Goal: Task Accomplishment & Management: Complete application form

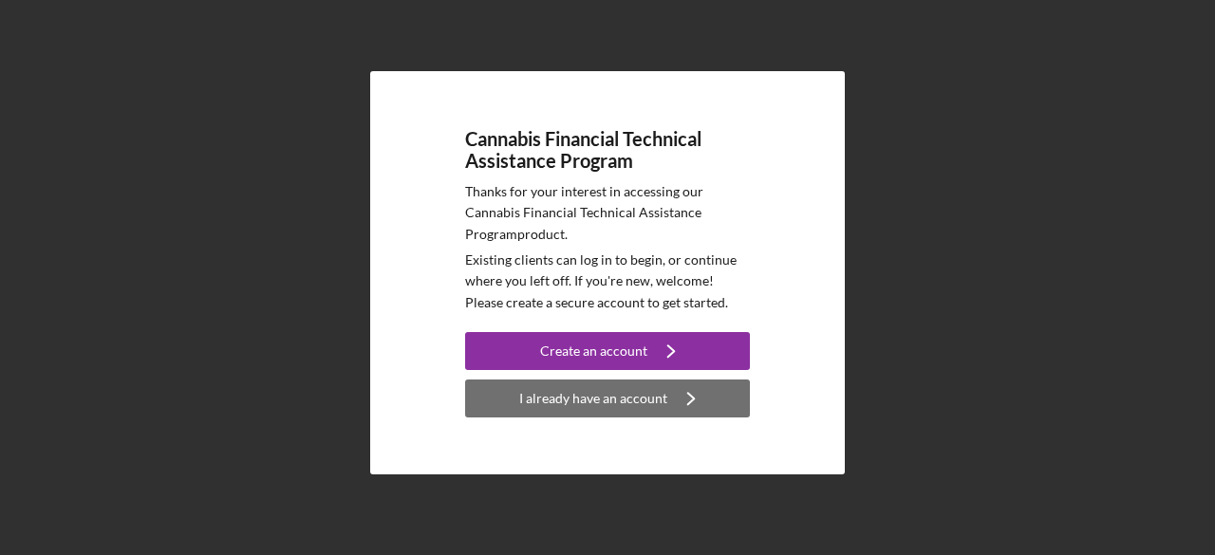
click at [640, 400] on div "I already have an account" at bounding box center [593, 399] width 148 height 38
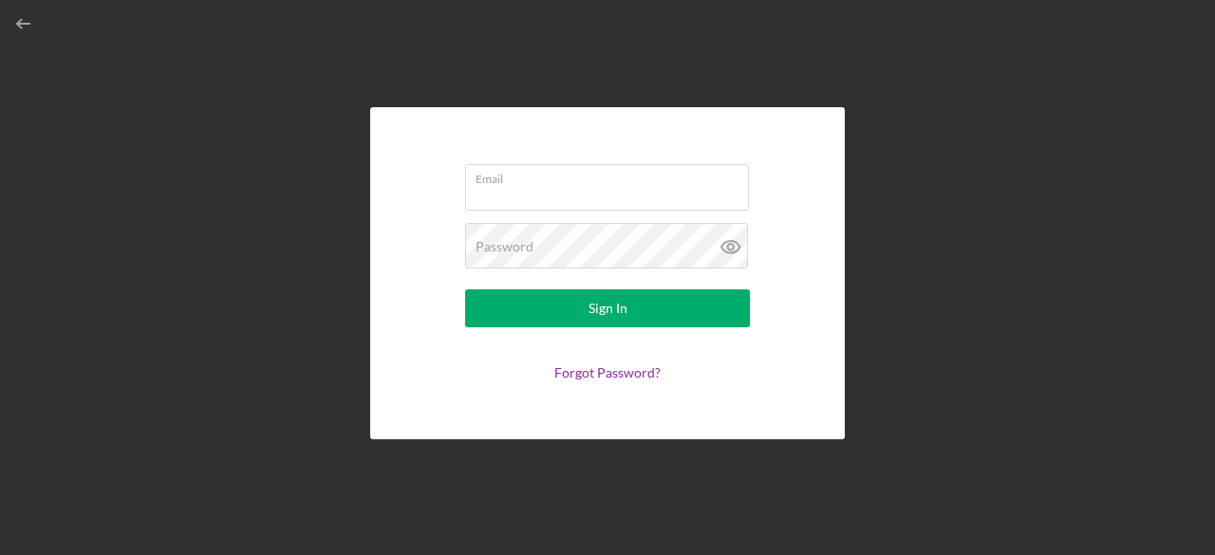
type input "[PERSON_NAME][EMAIL_ADDRESS][DOMAIN_NAME]"
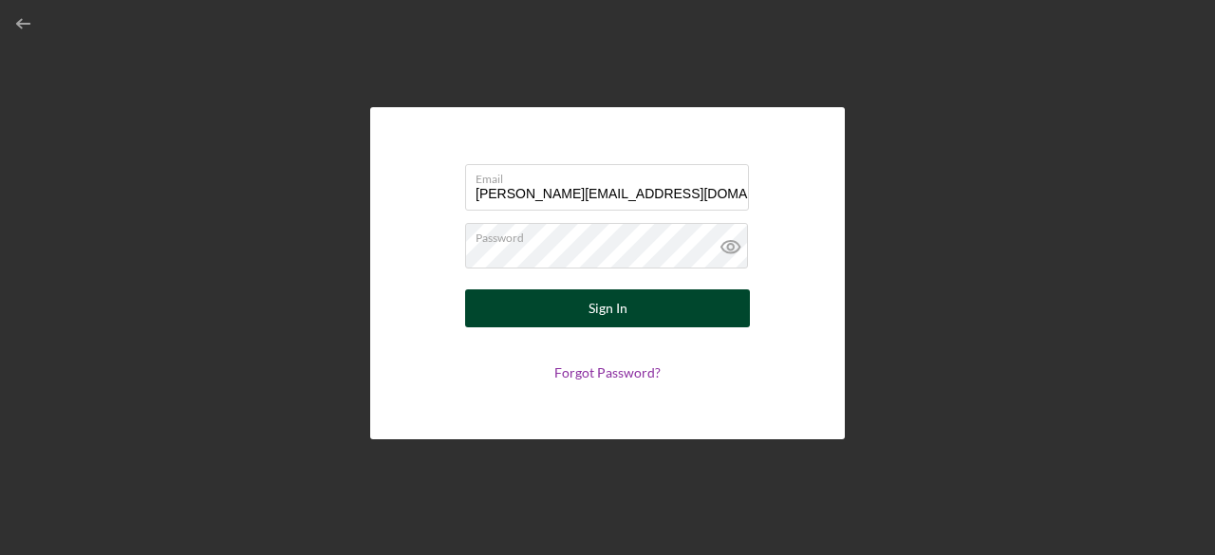
click at [630, 312] on button "Sign In" at bounding box center [607, 308] width 285 height 38
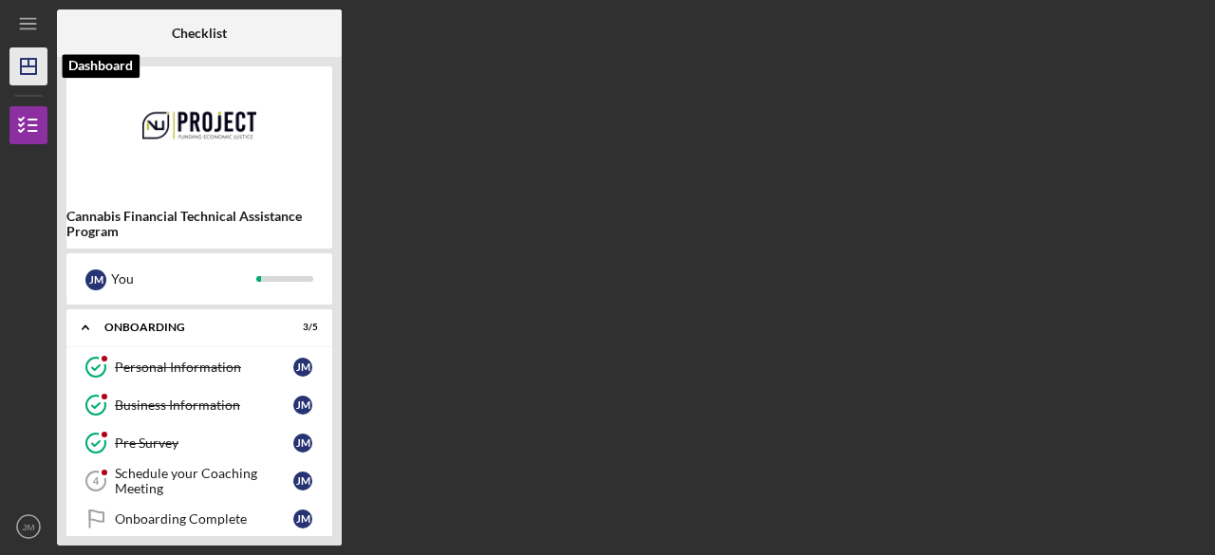
click at [34, 57] on icon "Icon/Dashboard" at bounding box center [28, 66] width 47 height 47
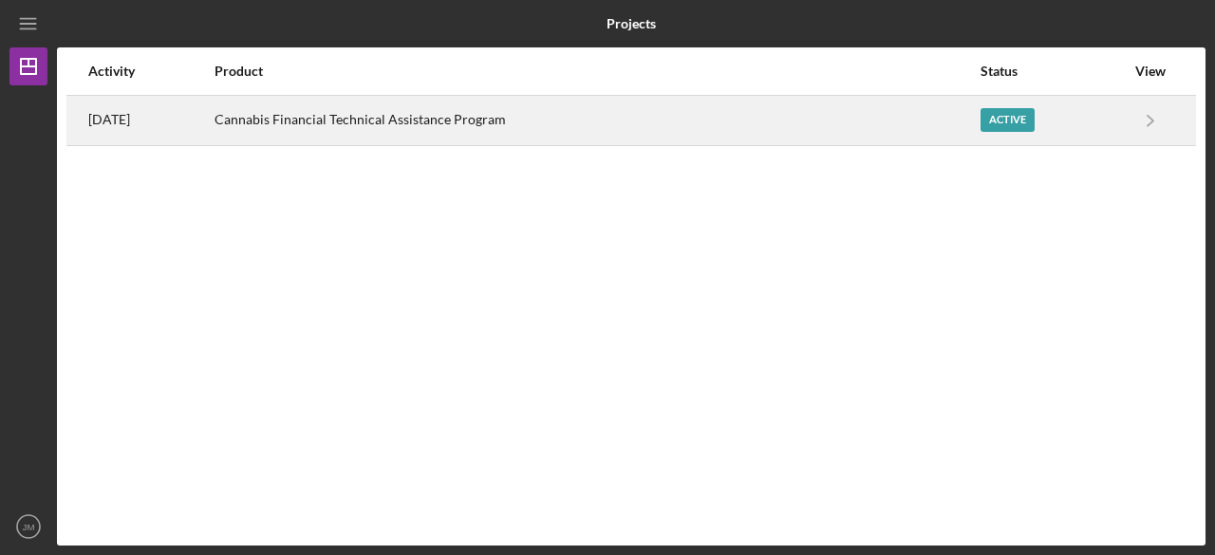
click at [1023, 116] on div "Active" at bounding box center [1007, 120] width 54 height 24
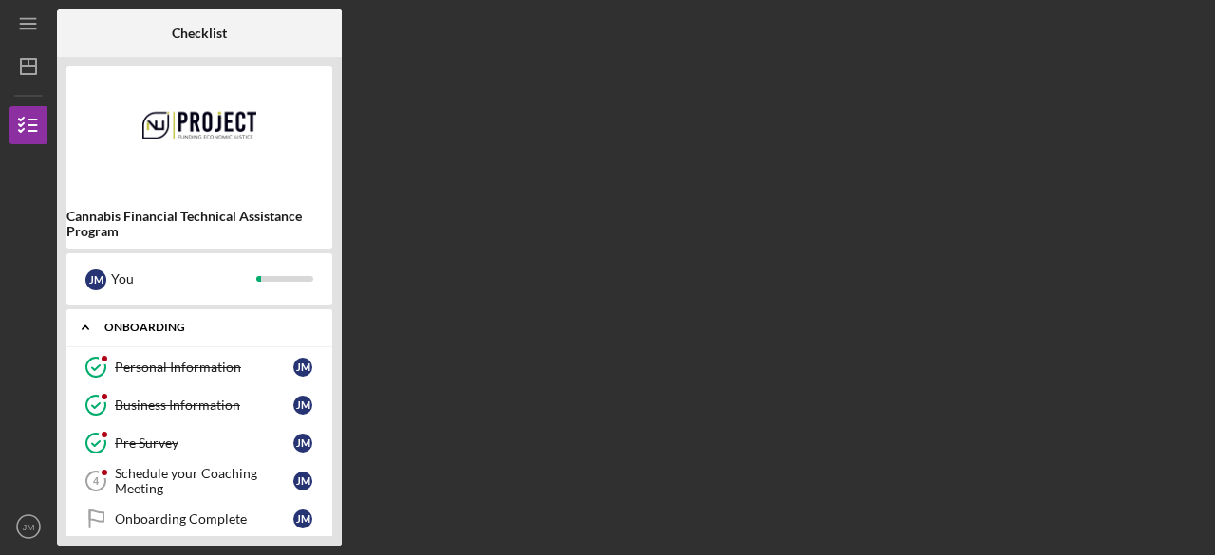
click at [97, 326] on icon "Icon/Expander" at bounding box center [85, 327] width 38 height 38
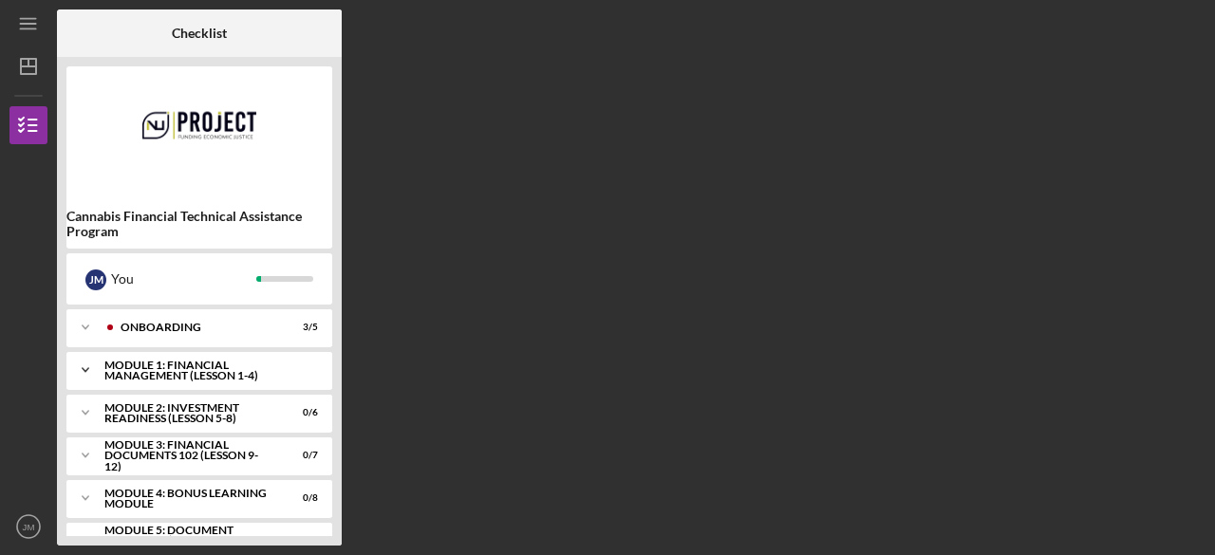
click at [139, 358] on div "Icon/Expander Module 1: Financial Management (Lesson 1-4) 0 / 7" at bounding box center [199, 370] width 266 height 38
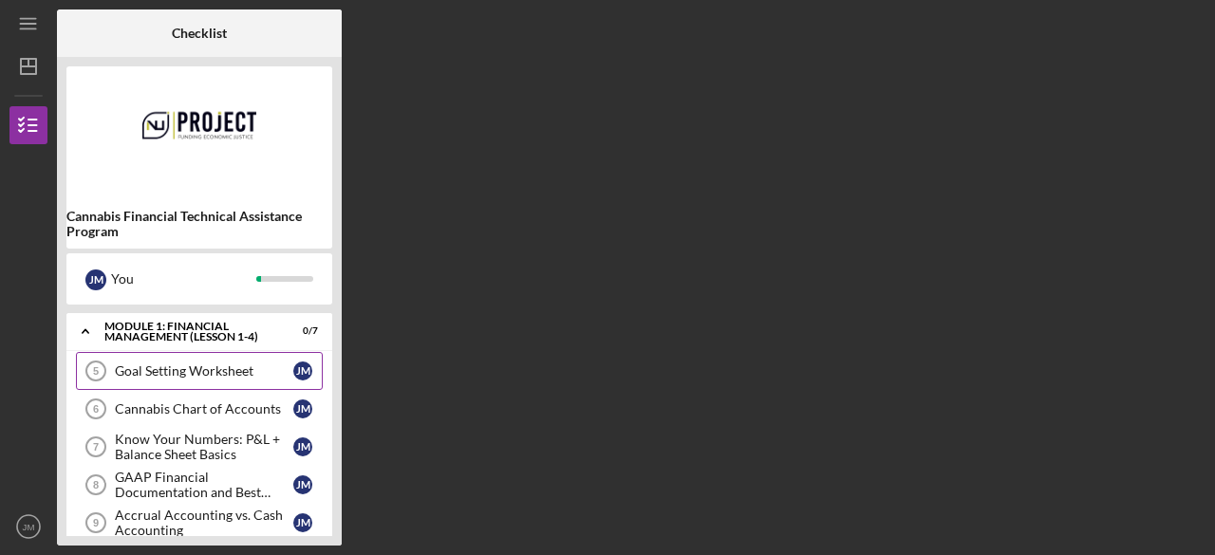
scroll to position [27, 0]
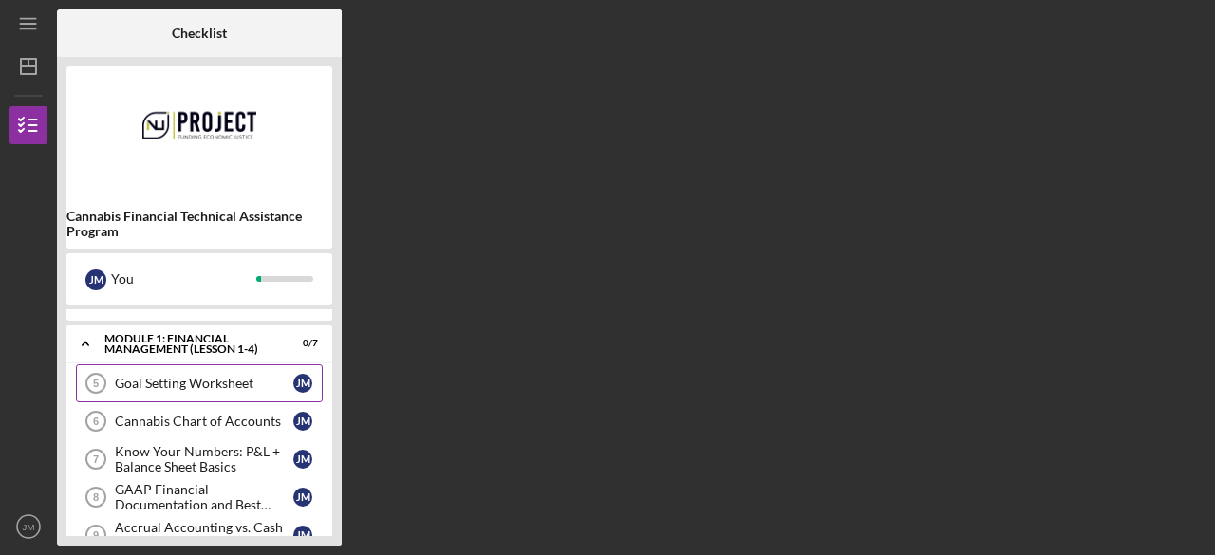
click at [210, 384] on div "Goal Setting Worksheet" at bounding box center [204, 383] width 178 height 15
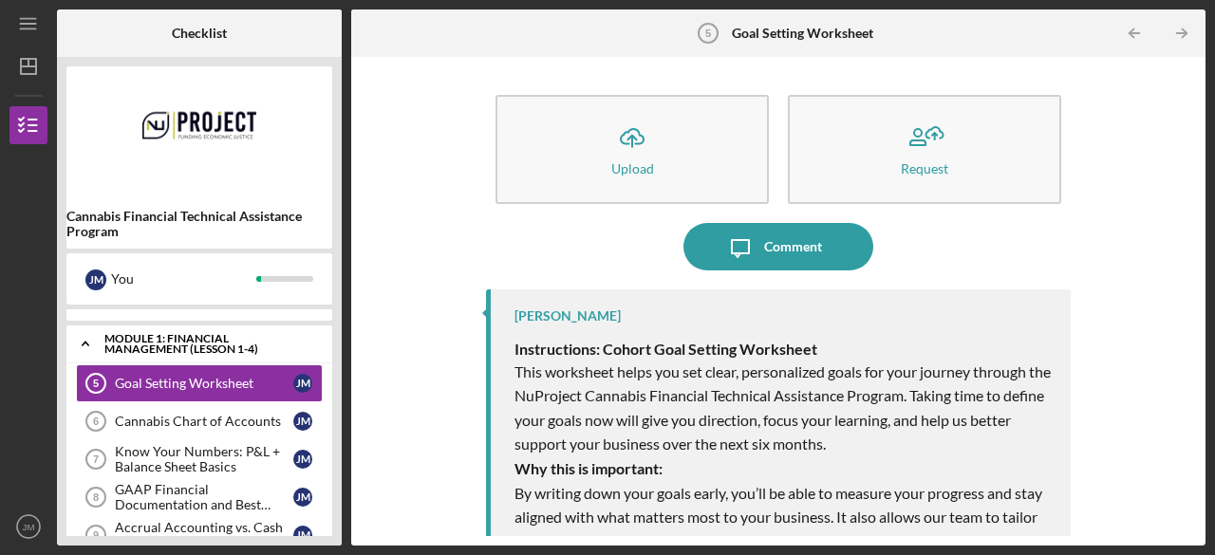
click at [78, 343] on icon "Icon/Expander" at bounding box center [85, 344] width 38 height 38
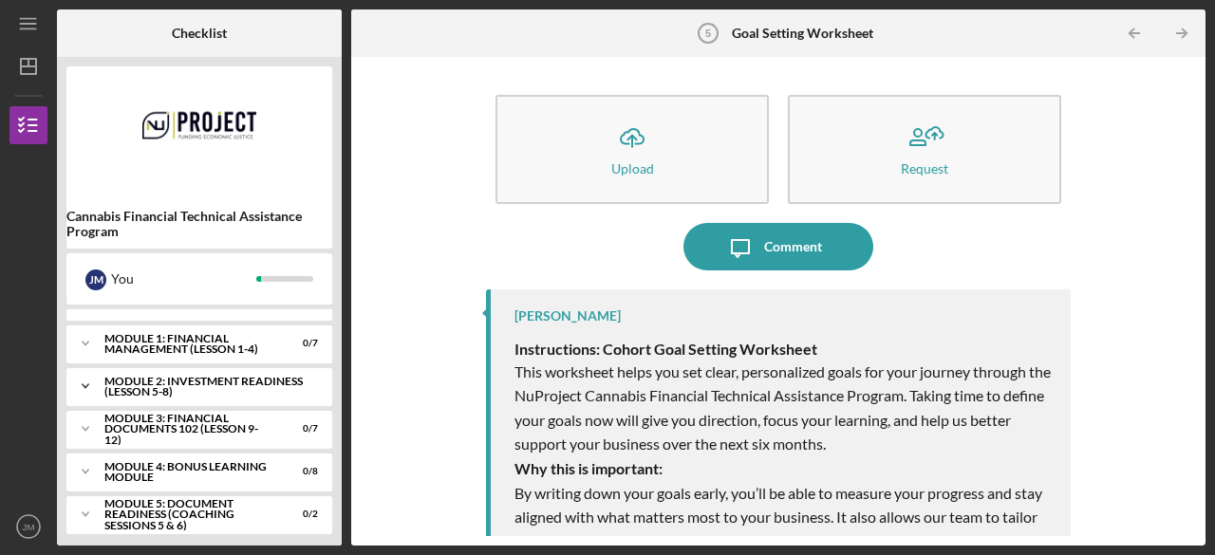
click at [92, 382] on icon "Icon/Expander" at bounding box center [85, 386] width 38 height 38
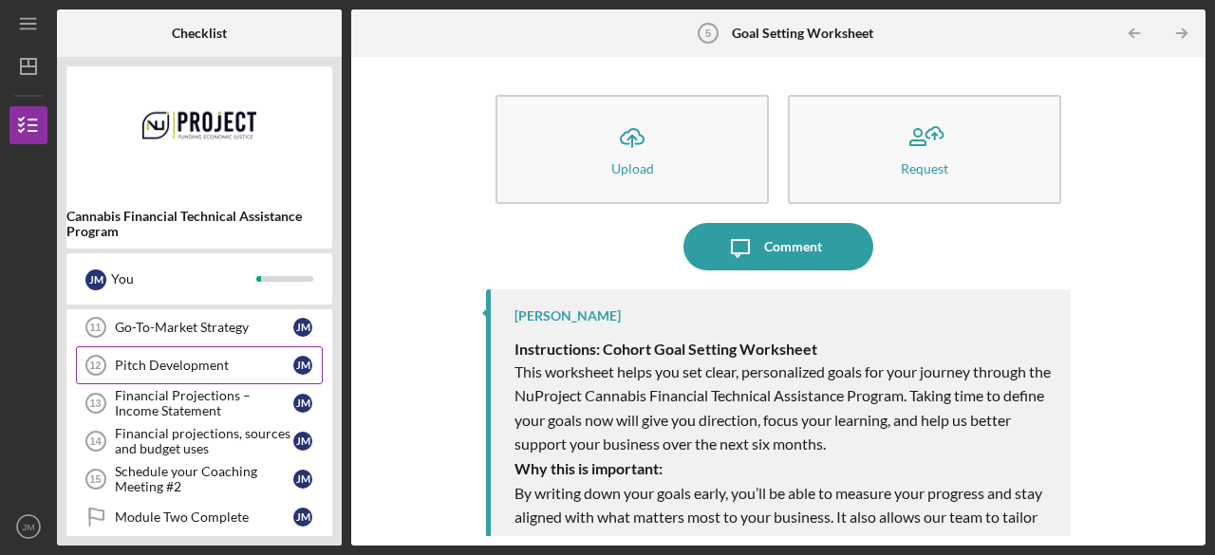
scroll to position [130, 0]
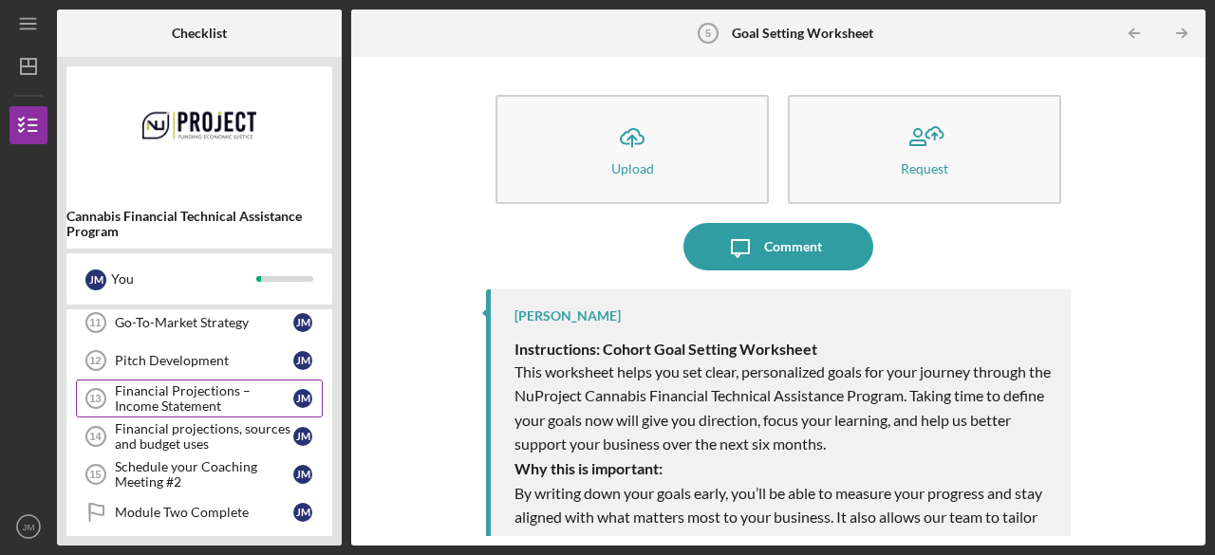
click at [196, 399] on div "Financial Projections – Income Statement" at bounding box center [204, 398] width 178 height 30
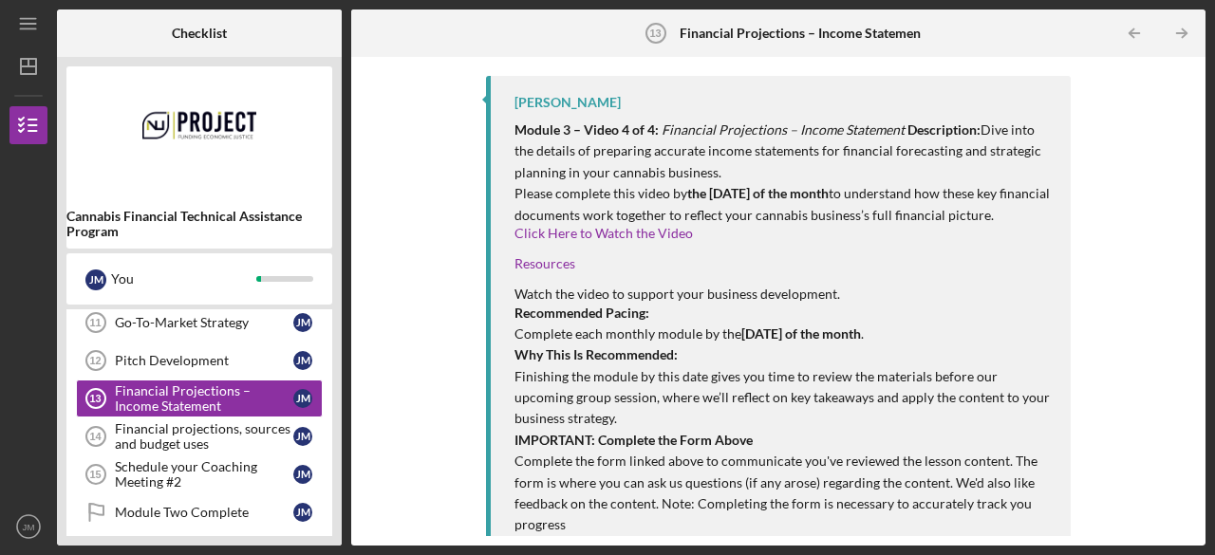
scroll to position [236, 0]
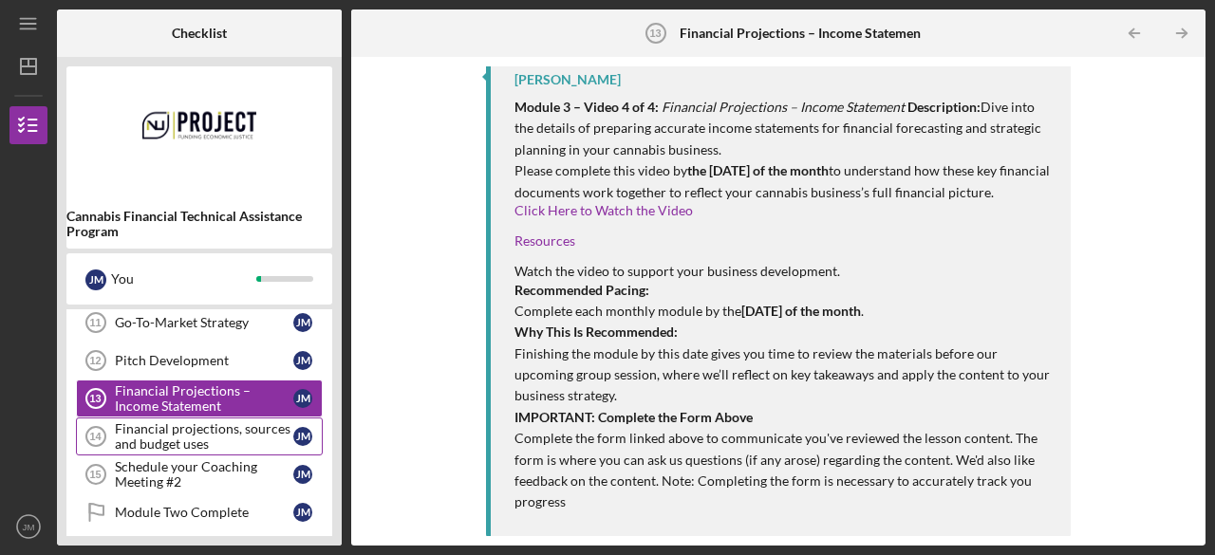
click at [191, 441] on div "Financial projections, sources and budget uses" at bounding box center [204, 436] width 178 height 30
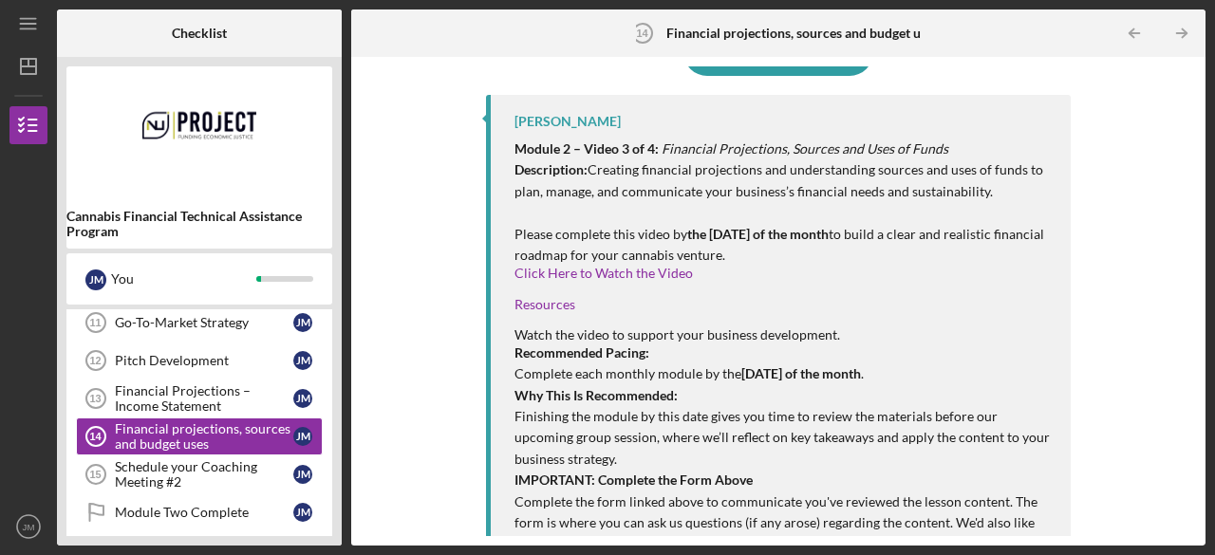
scroll to position [258, 0]
